Goal: Task Accomplishment & Management: Manage account settings

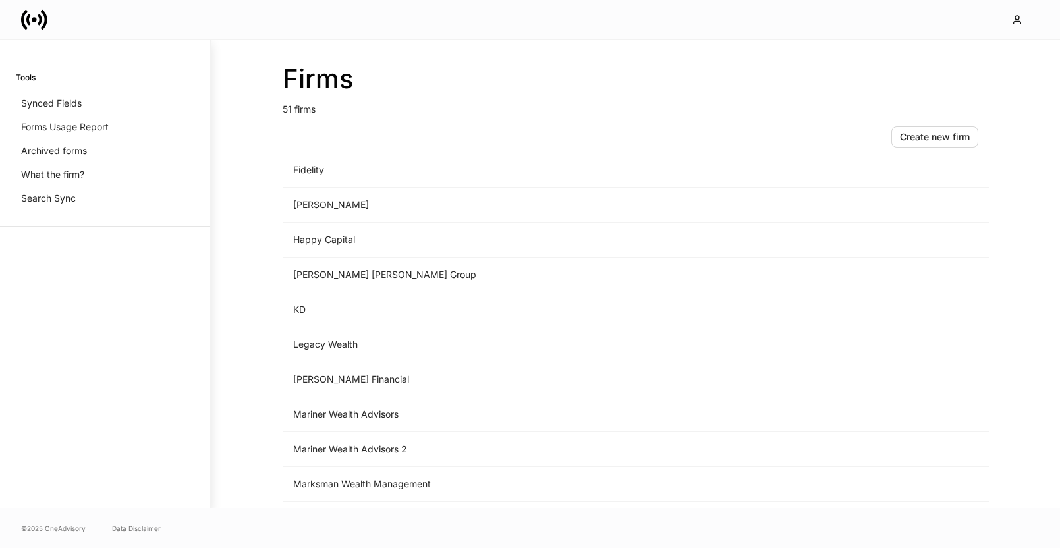
scroll to position [1002, 0]
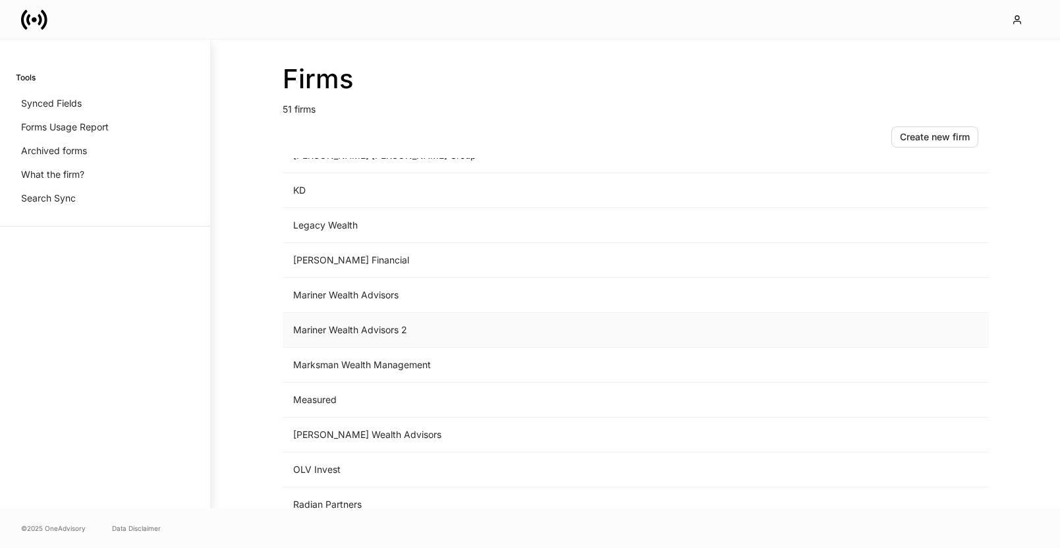
click at [483, 336] on td "Mariner Wealth Advisors 2" at bounding box center [527, 330] width 488 height 35
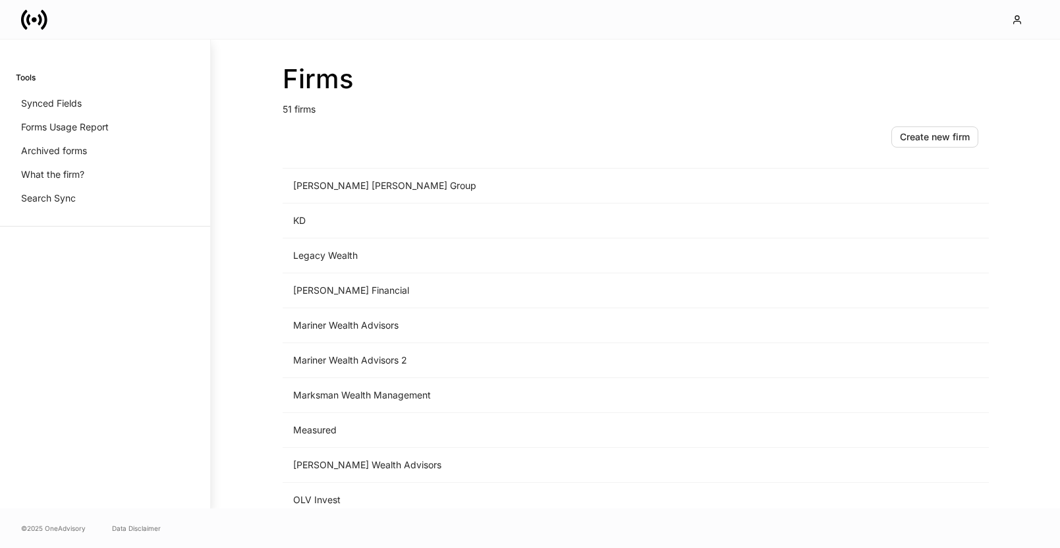
scroll to position [988, 0]
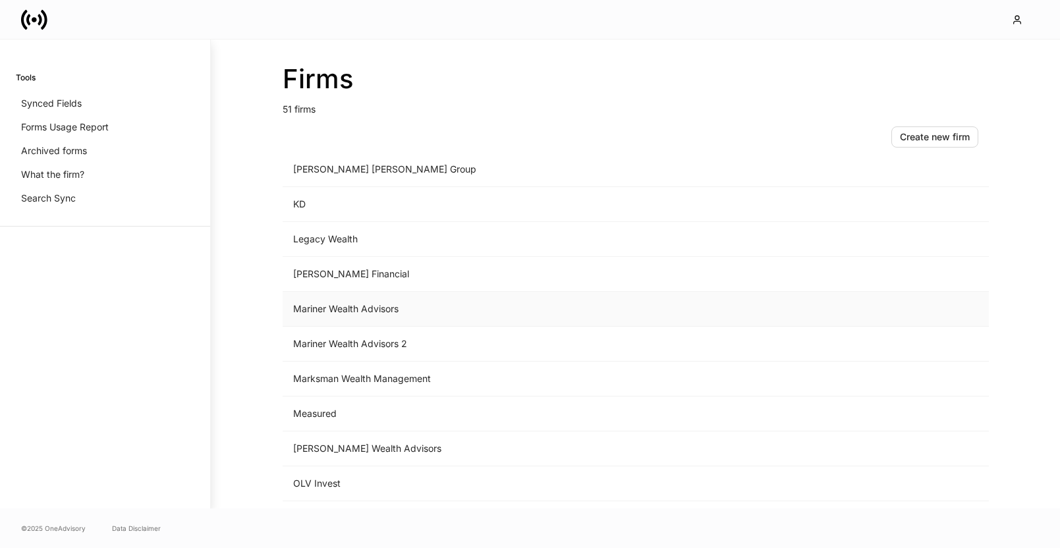
click at [380, 313] on td "Mariner Wealth Advisors" at bounding box center [527, 309] width 488 height 35
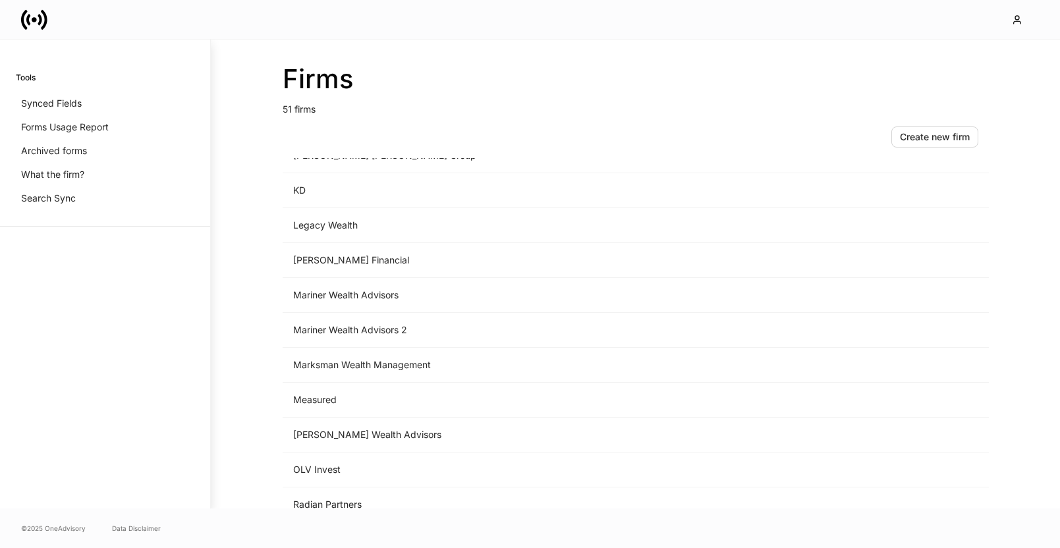
scroll to position [1001, 0]
click at [396, 291] on td "Mariner Wealth Advisors" at bounding box center [527, 296] width 488 height 35
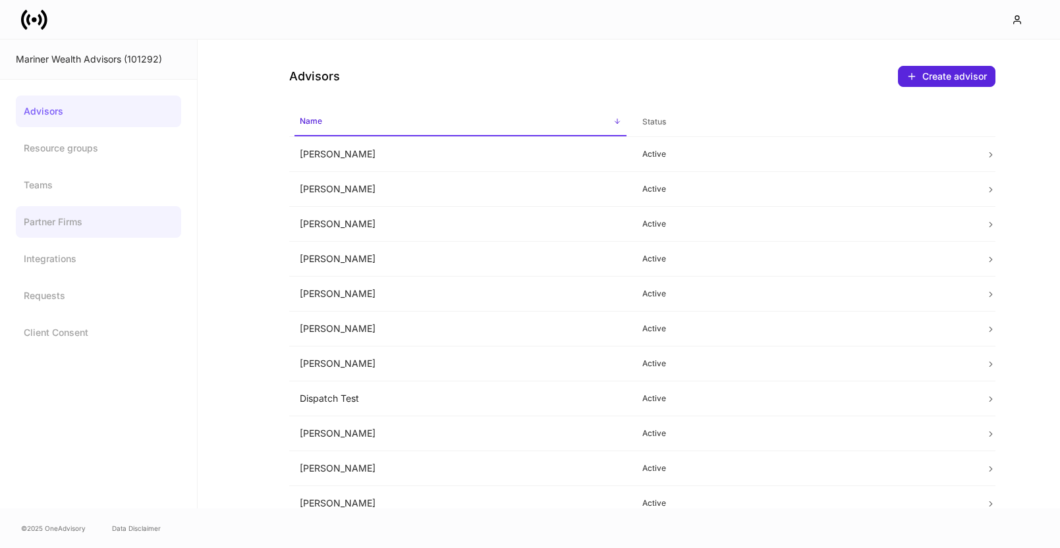
click at [88, 222] on link "Partner Firms" at bounding box center [98, 222] width 165 height 32
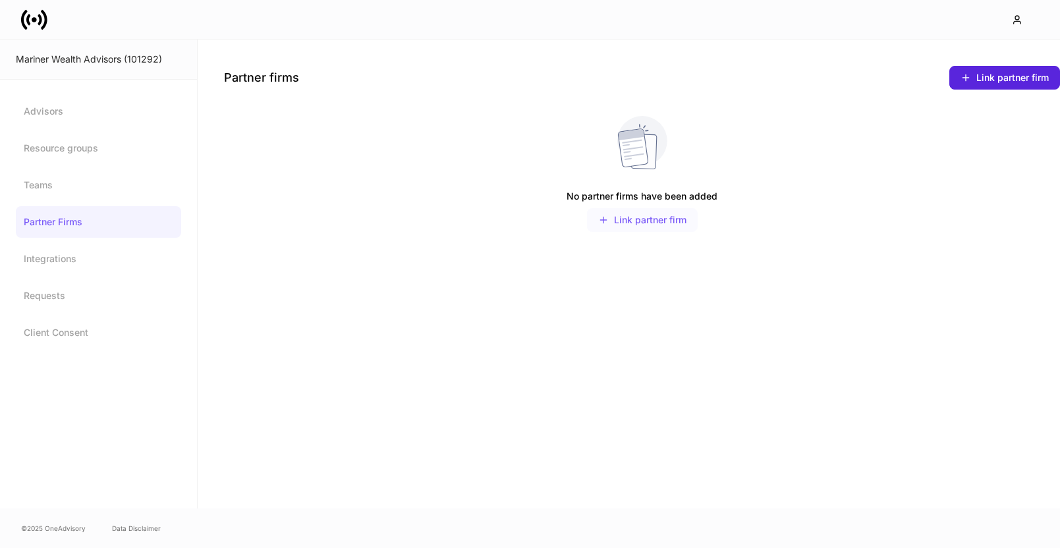
click at [653, 223] on div "Link partner firm" at bounding box center [642, 220] width 88 height 11
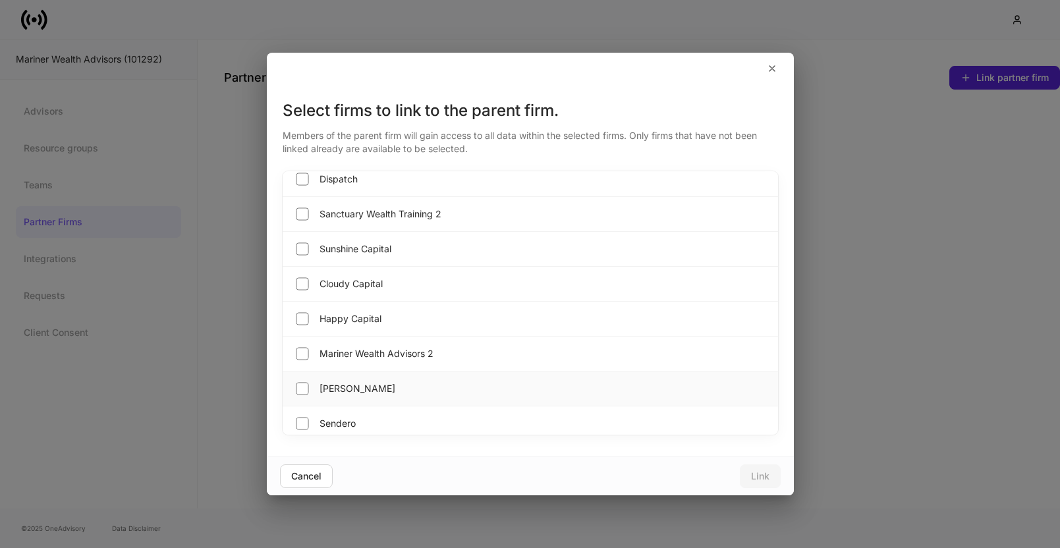
scroll to position [1434, 0]
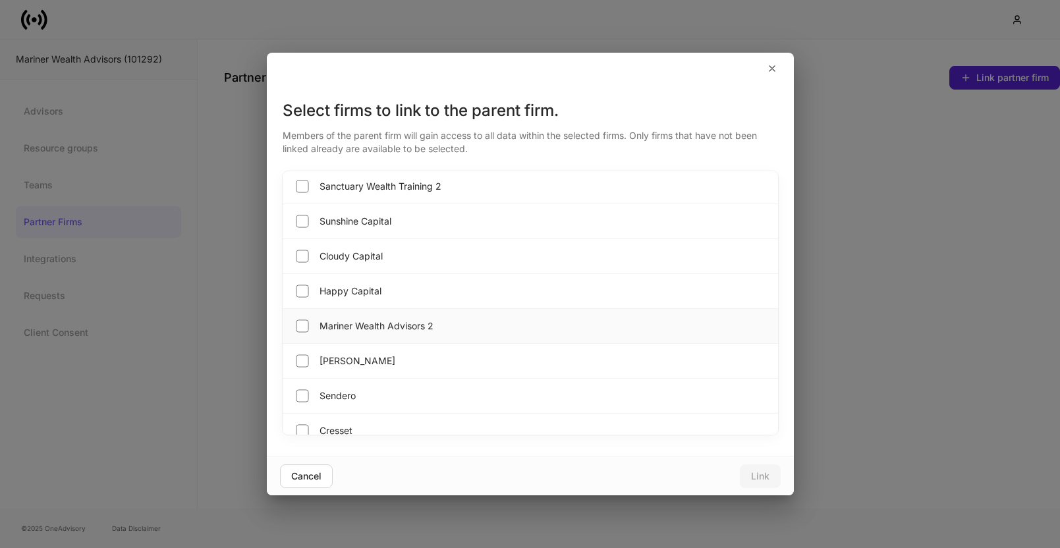
click at [557, 324] on div "Mariner Wealth Advisors 2" at bounding box center [530, 326] width 495 height 35
click at [760, 474] on div "Link" at bounding box center [760, 476] width 18 height 9
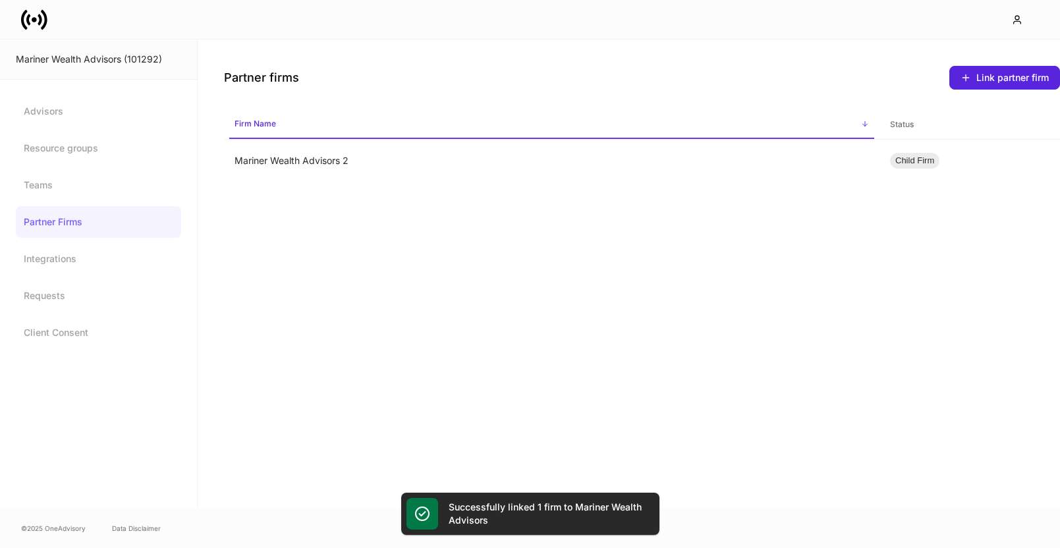
scroll to position [1399, 0]
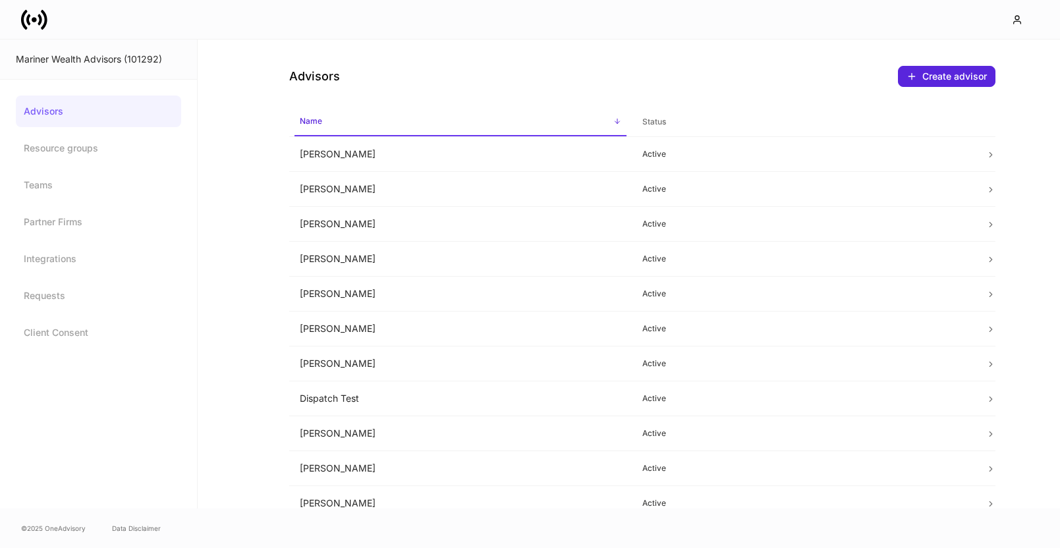
click at [42, 32] on icon at bounding box center [34, 20] width 26 height 26
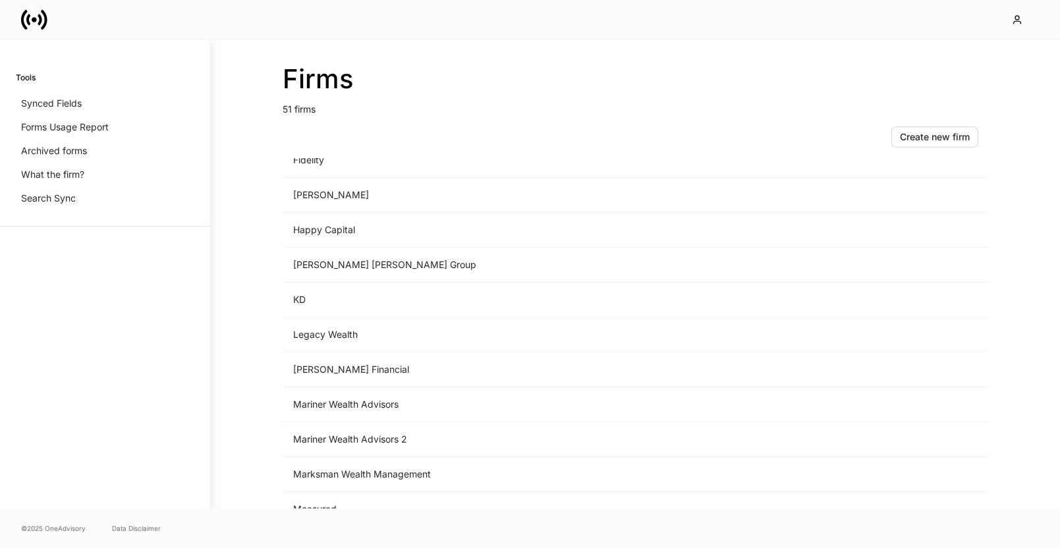
scroll to position [920, 0]
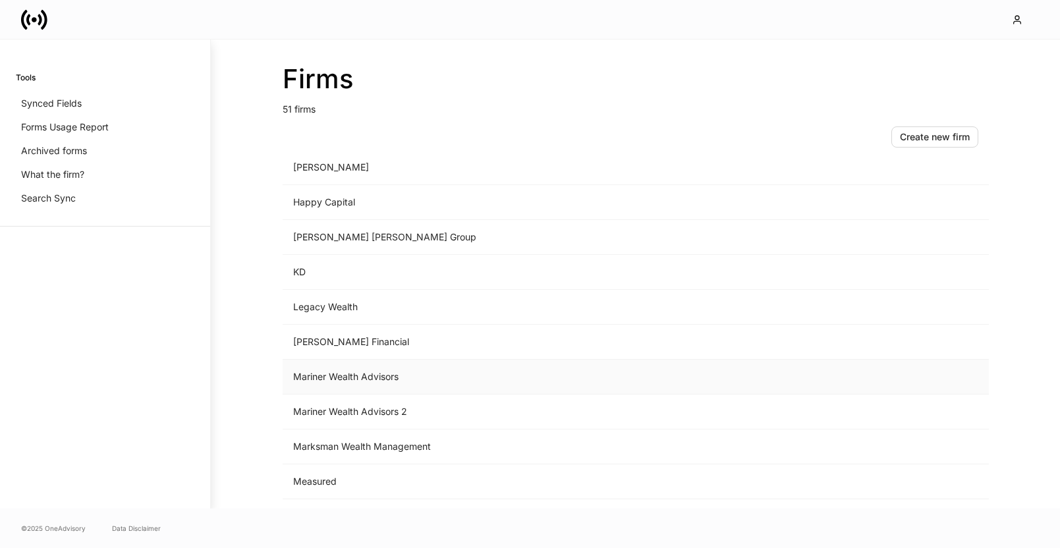
click at [341, 376] on td "Mariner Wealth Advisors" at bounding box center [527, 377] width 488 height 35
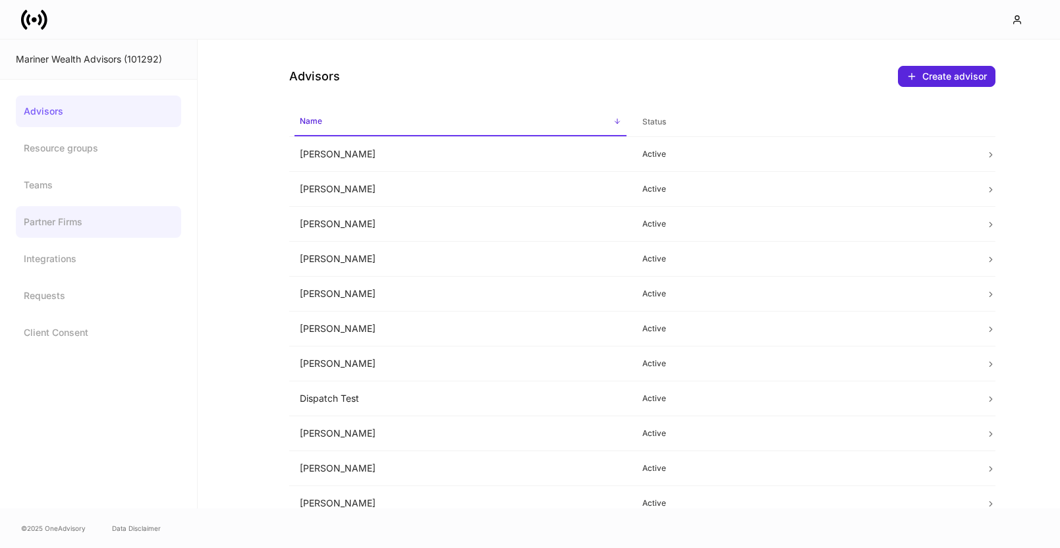
click at [76, 229] on link "Partner Firms" at bounding box center [98, 222] width 165 height 32
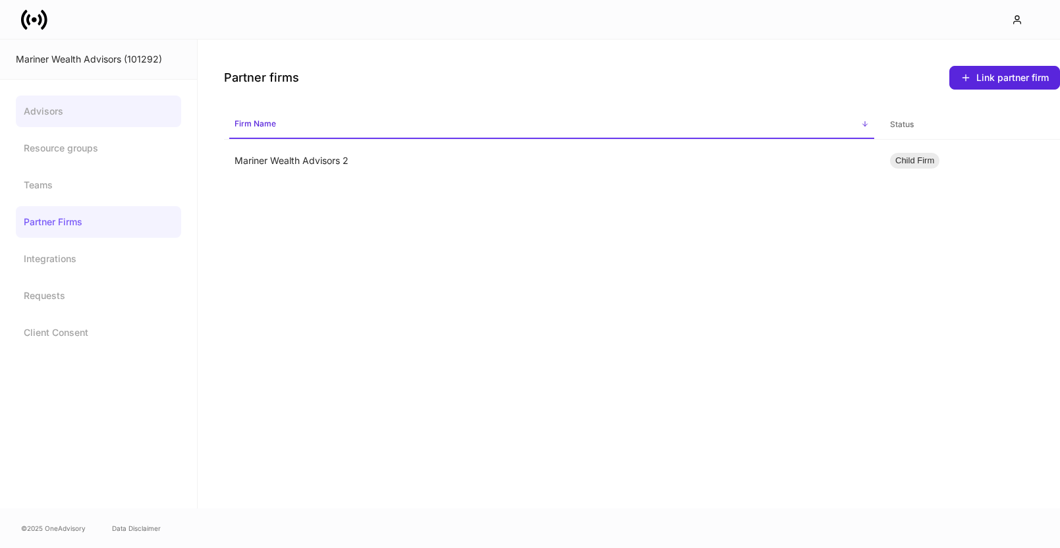
click at [96, 114] on link "Advisors" at bounding box center [98, 112] width 165 height 32
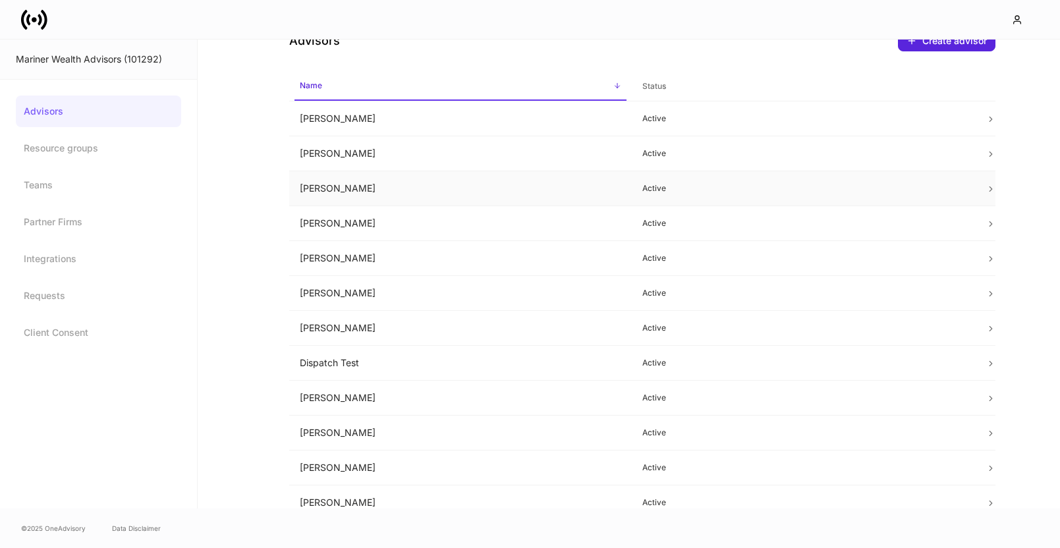
scroll to position [49, 0]
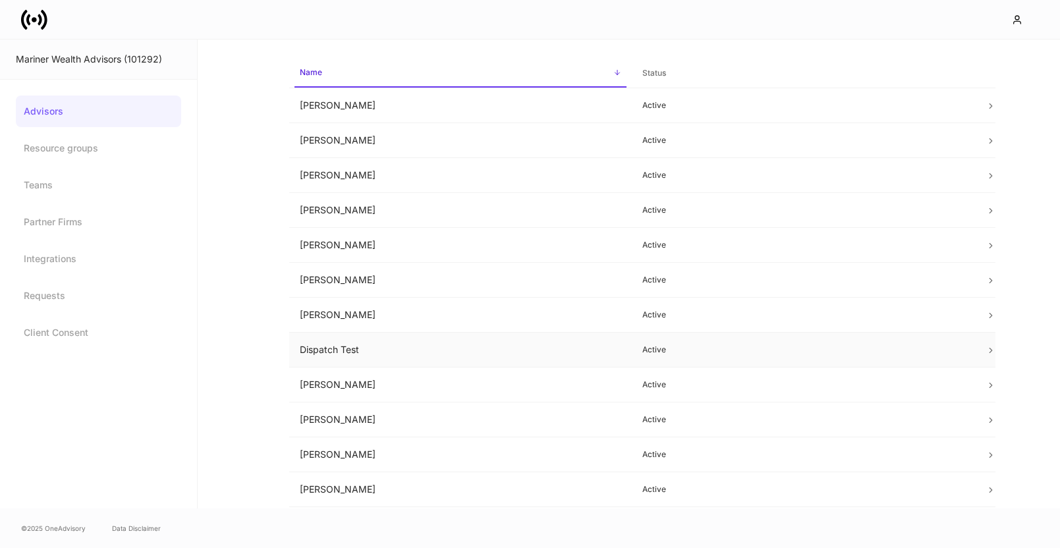
click at [430, 354] on td "Dispatch Test" at bounding box center [460, 350] width 343 height 35
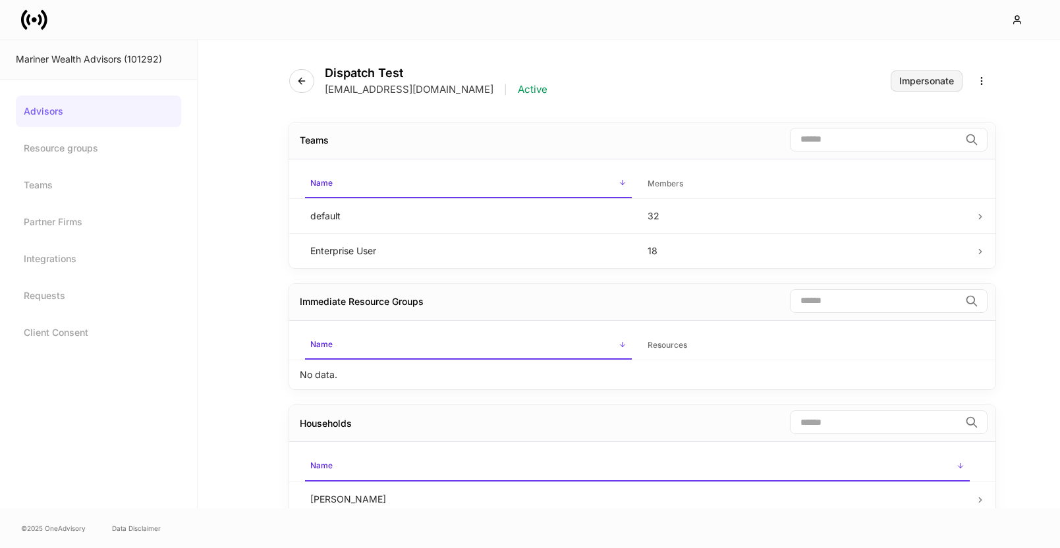
click at [928, 77] on div "Impersonate" at bounding box center [926, 80] width 55 height 9
